Goal: Book appointment/travel/reservation

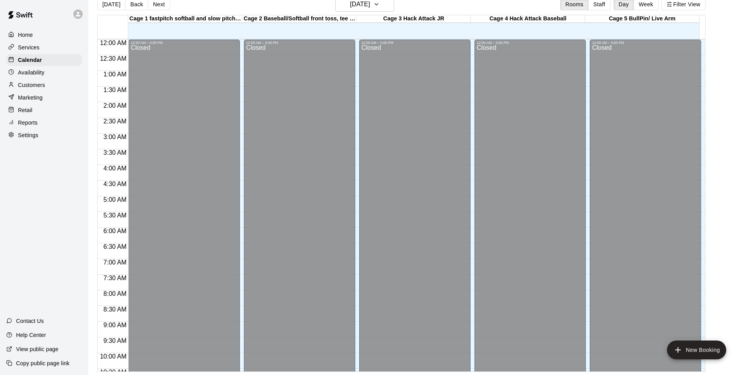
scroll to position [343, 0]
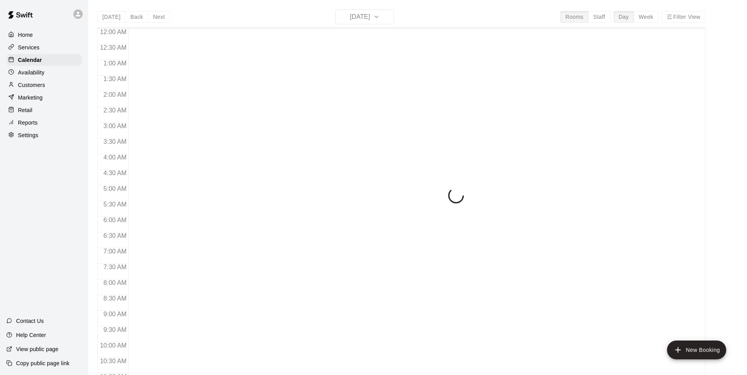
scroll to position [397, 0]
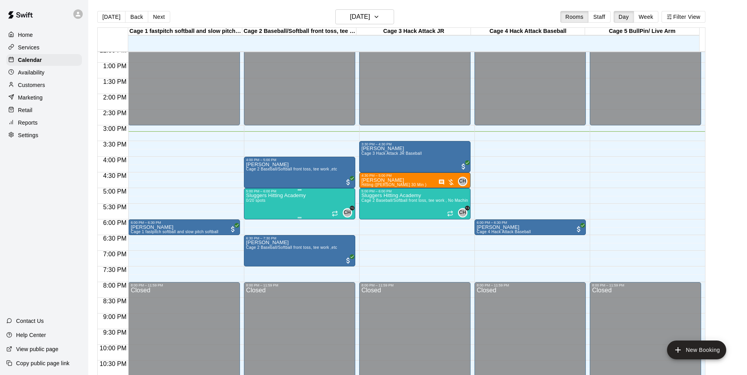
click at [291, 191] on div "5:00 PM – 6:00 PM" at bounding box center [299, 191] width 107 height 4
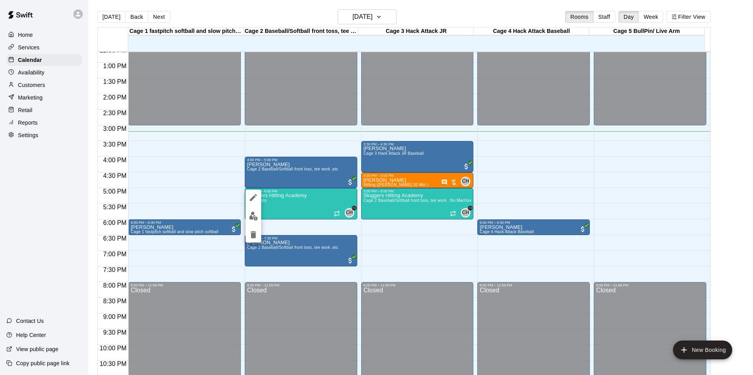
click at [0, 166] on div at bounding box center [376, 187] width 753 height 375
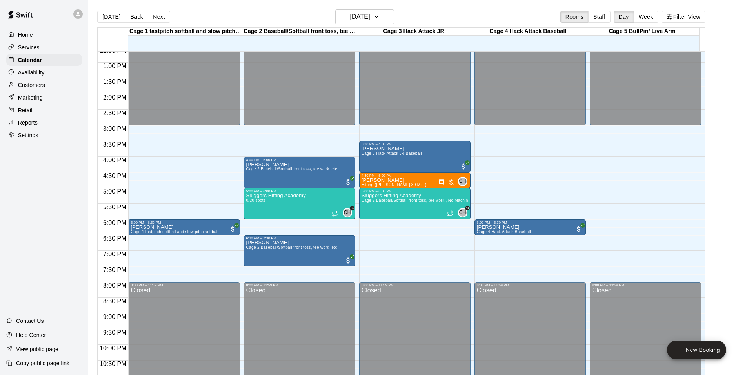
click at [76, 206] on div "Home Services Calendar Availability Customers Marketing Retail Reports Settings…" at bounding box center [44, 187] width 88 height 375
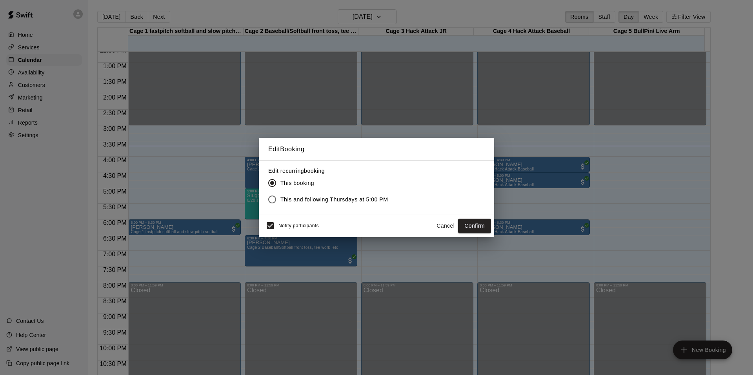
click at [451, 226] on button "Cancel" at bounding box center [445, 226] width 25 height 15
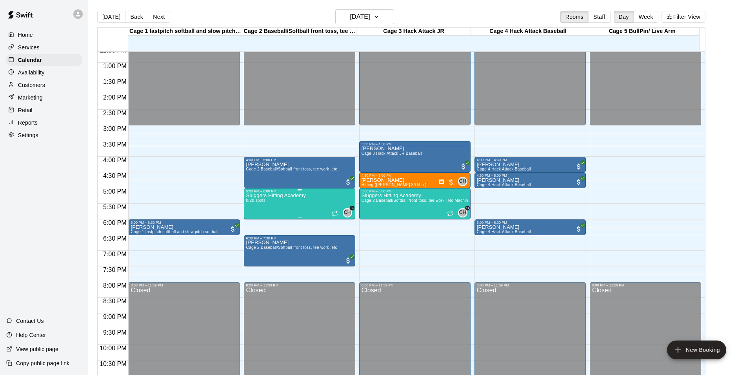
click at [278, 201] on div "Sluggers Hitting Academy 0/20 spots" at bounding box center [276, 380] width 60 height 375
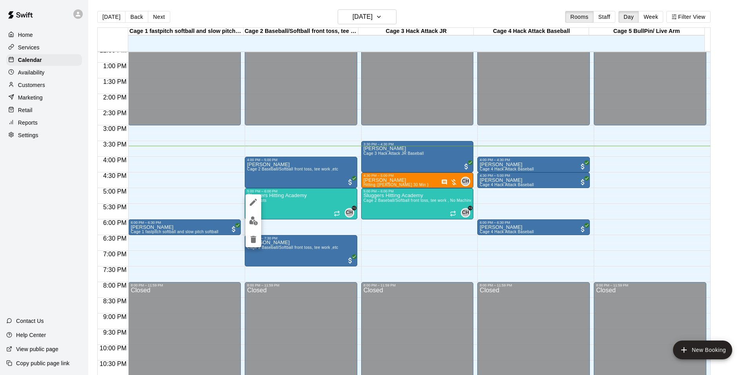
click at [293, 205] on div at bounding box center [376, 187] width 753 height 375
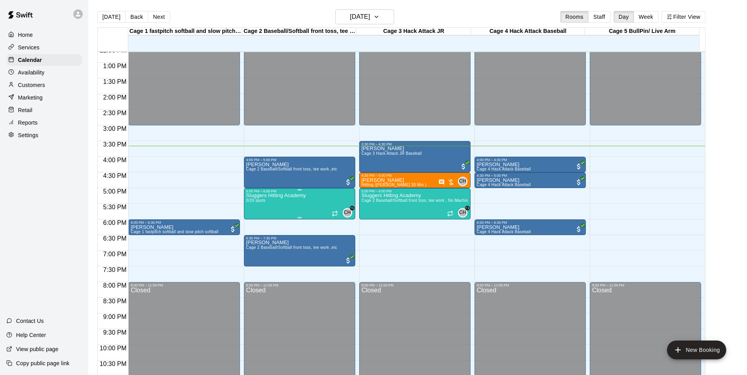
click at [299, 196] on p "Sluggers Hitting Academy" at bounding box center [276, 196] width 60 height 0
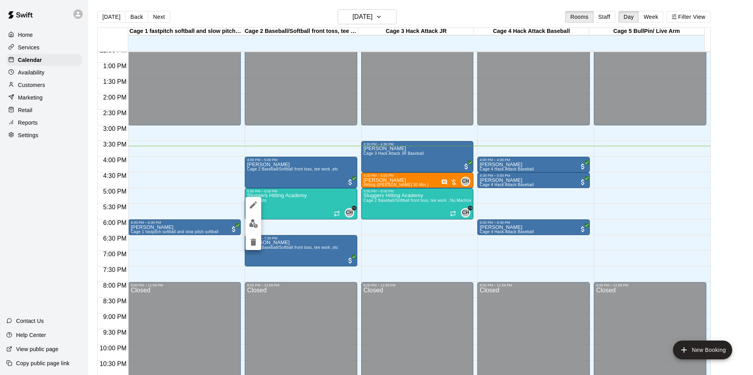
click at [729, 190] on div at bounding box center [376, 187] width 753 height 375
